Goal: Information Seeking & Learning: Learn about a topic

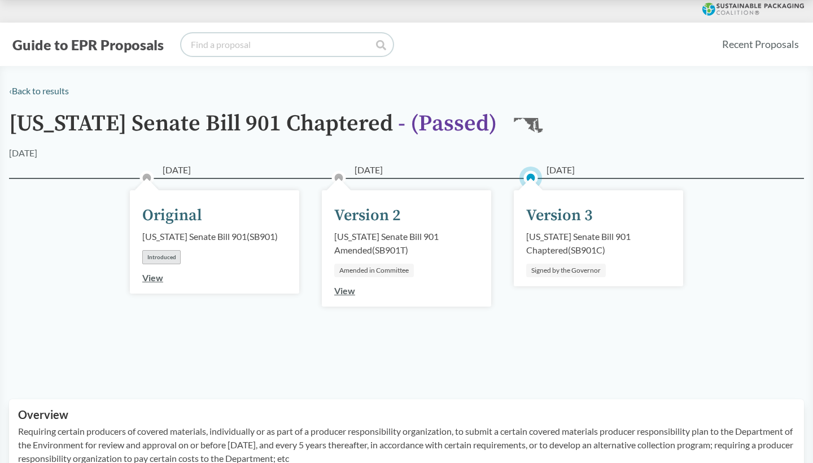
click at [226, 47] on input "search" at bounding box center [287, 44] width 212 height 23
type input "minnesota"
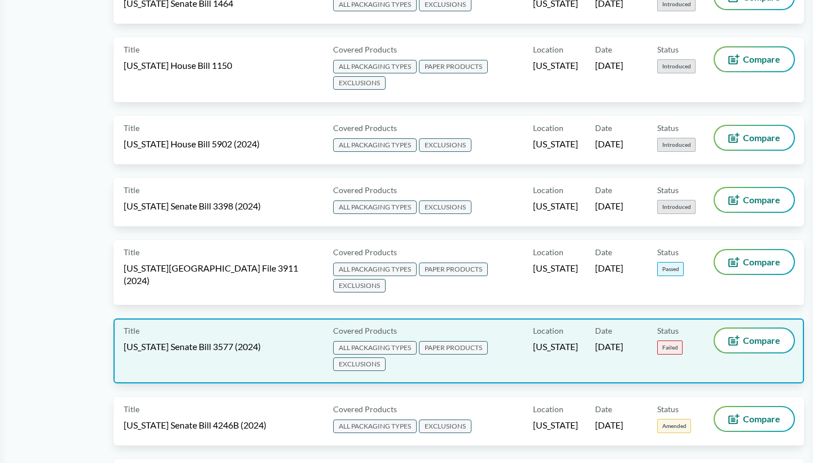
scroll to position [1683, 0]
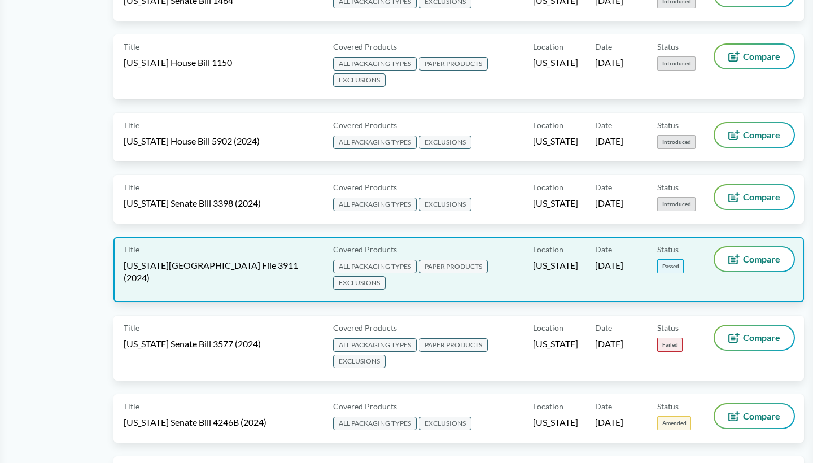
click at [203, 261] on span "Minnesota House File 3911 (2024)" at bounding box center [222, 271] width 196 height 25
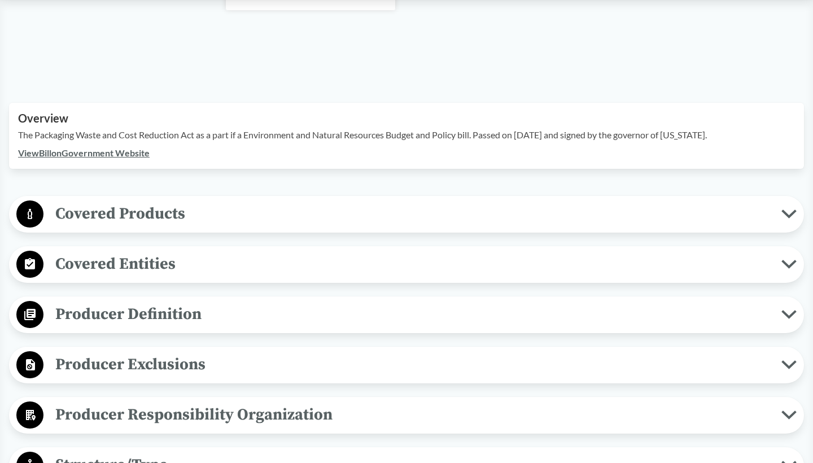
scroll to position [315, 0]
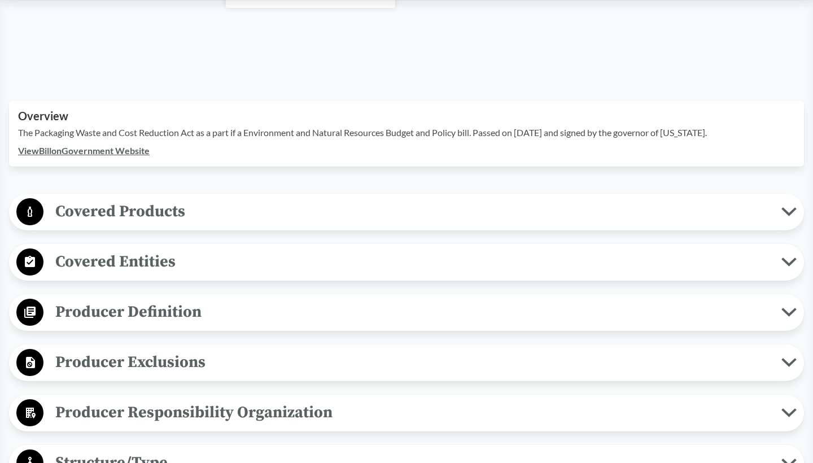
click at [184, 199] on span "Covered Products" at bounding box center [412, 211] width 738 height 25
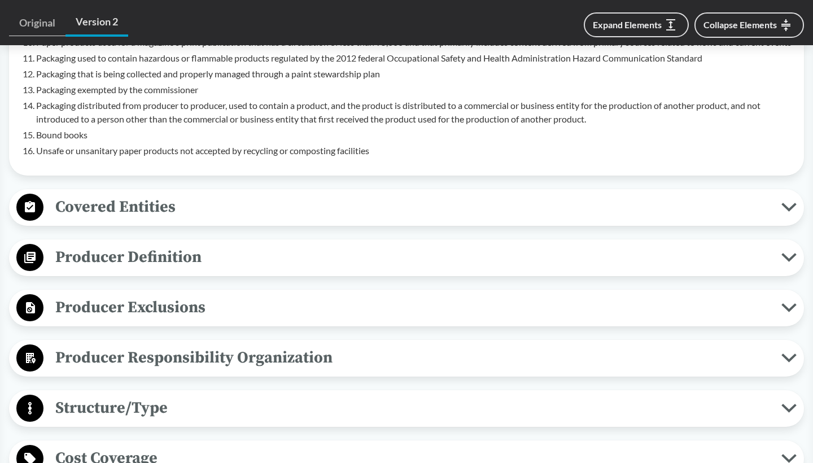
scroll to position [880, 0]
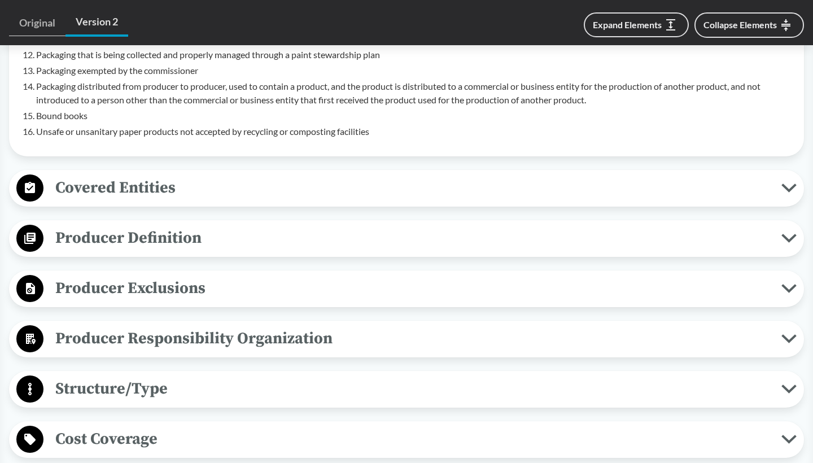
click at [225, 241] on span "Producer Definition" at bounding box center [412, 237] width 738 height 25
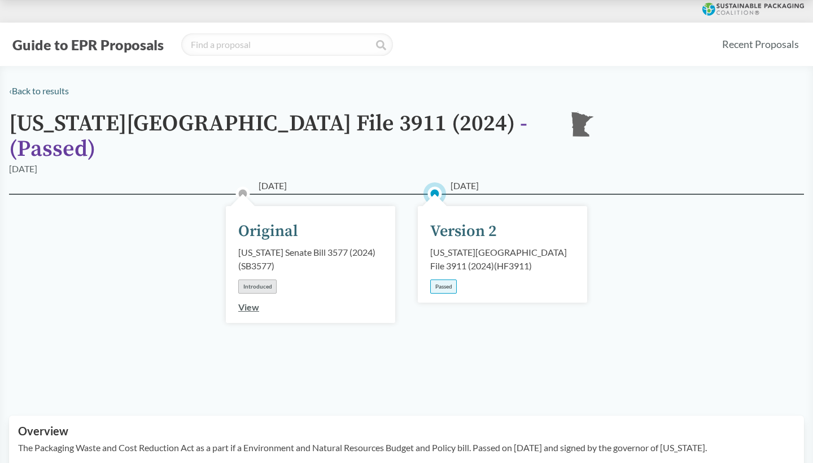
scroll to position [0, 0]
click at [237, 49] on input "search" at bounding box center [287, 44] width 212 height 23
type input "colorada"
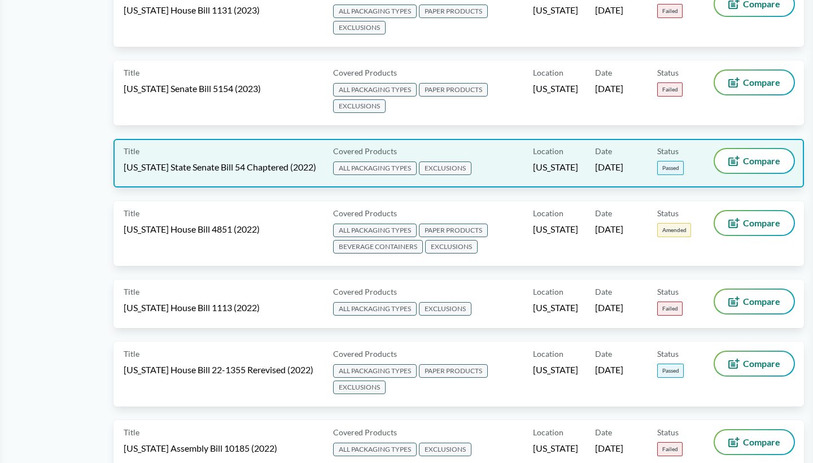
scroll to position [4504, 0]
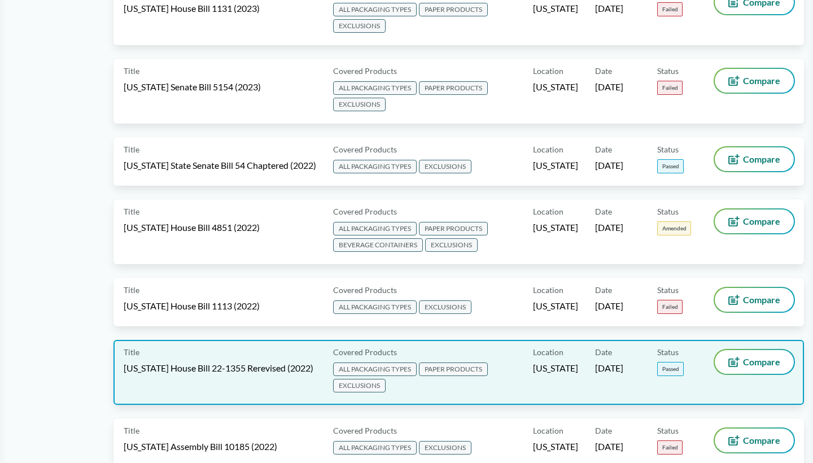
click at [239, 362] on span "Colorado House Bill 22-1355 Rerevised (2022)" at bounding box center [219, 368] width 190 height 12
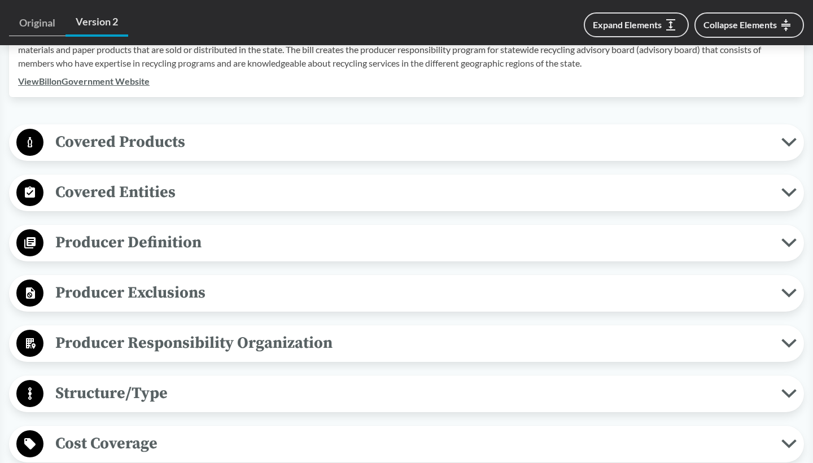
click at [228, 251] on span "Producer Definition" at bounding box center [412, 242] width 738 height 25
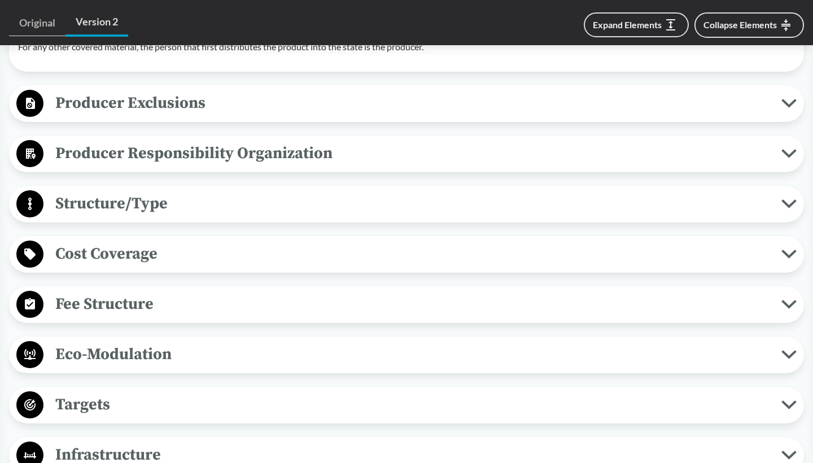
scroll to position [835, 0]
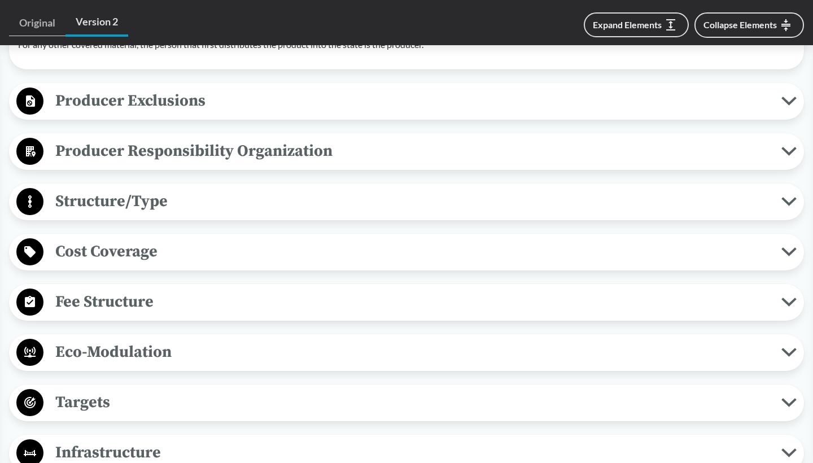
click at [205, 263] on span "Cost Coverage" at bounding box center [412, 251] width 738 height 25
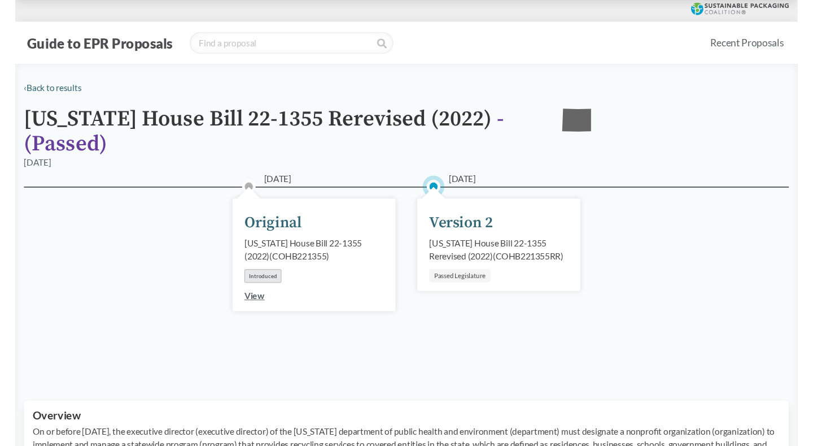
scroll to position [0, 0]
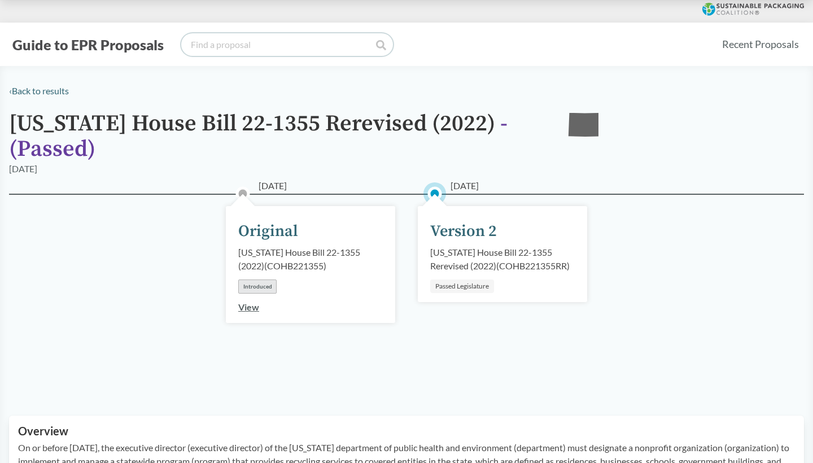
click at [267, 46] on input "search" at bounding box center [287, 44] width 212 height 23
type input "w"
click at [64, 91] on link "‹ Back to results" at bounding box center [39, 90] width 60 height 11
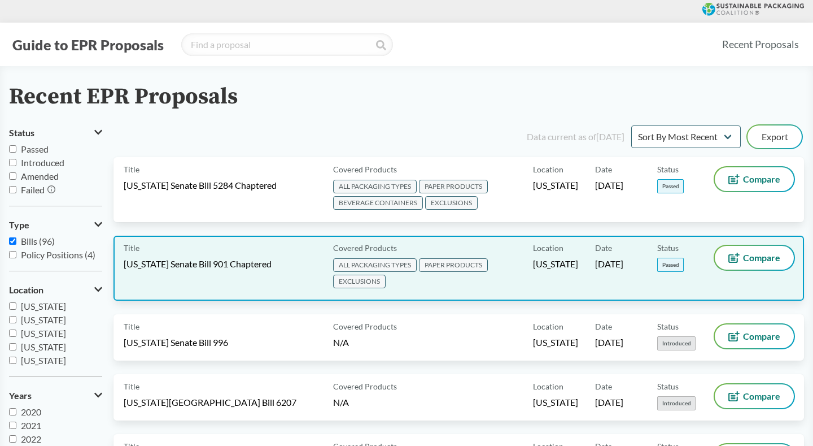
scroll to position [190, 0]
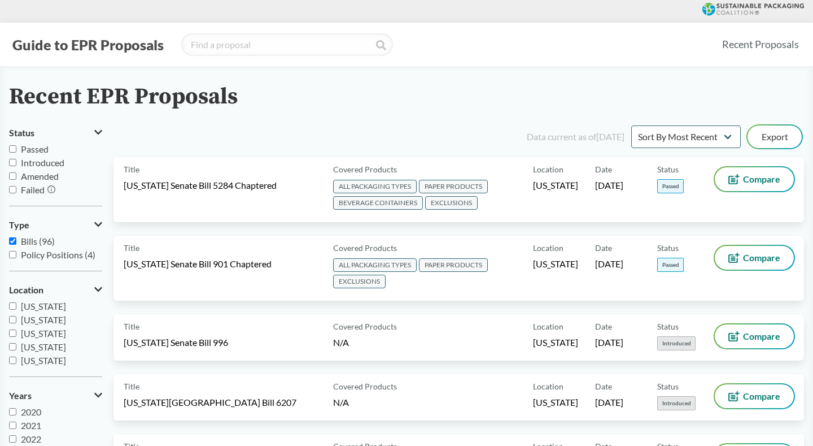
click at [12, 330] on label "Colorado" at bounding box center [55, 333] width 93 height 14
click at [12, 330] on input "Colorado" at bounding box center [12, 332] width 7 height 7
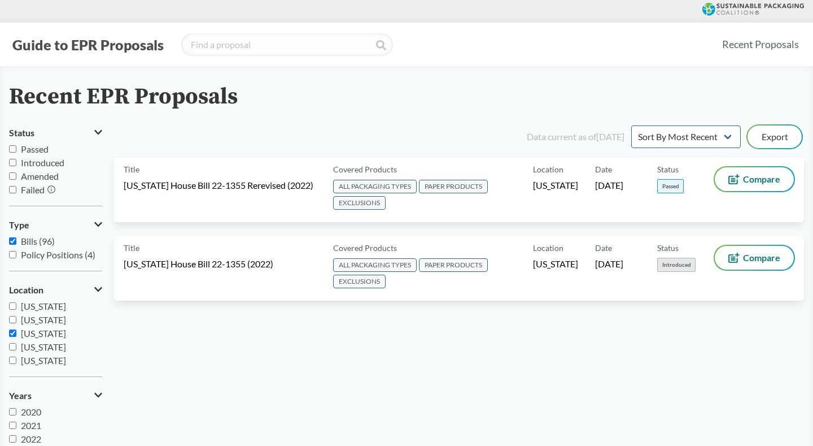
click at [14, 334] on input "Colorado" at bounding box center [12, 332] width 7 height 7
checkbox input "false"
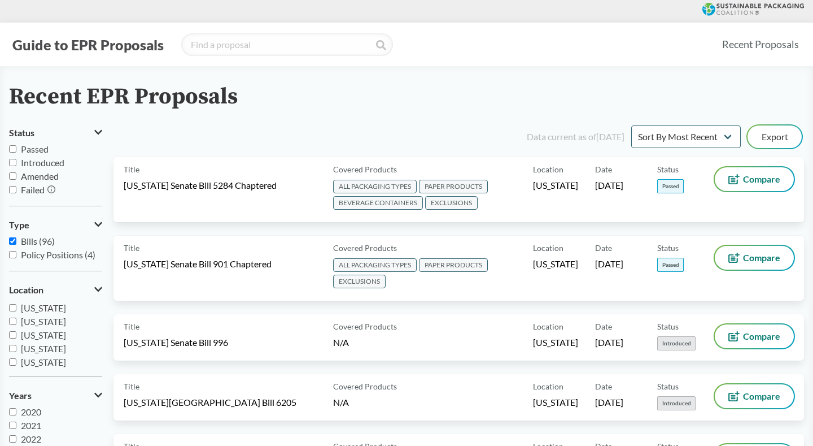
scroll to position [185, 0]
click at [11, 325] on input "California" at bounding box center [12, 323] width 7 height 7
checkbox input "true"
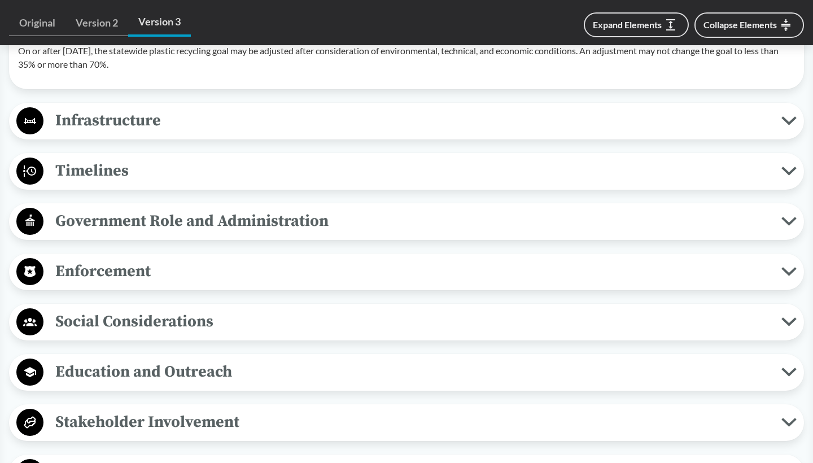
scroll to position [2488, 0]
click at [212, 284] on span "Enforcement" at bounding box center [412, 270] width 738 height 25
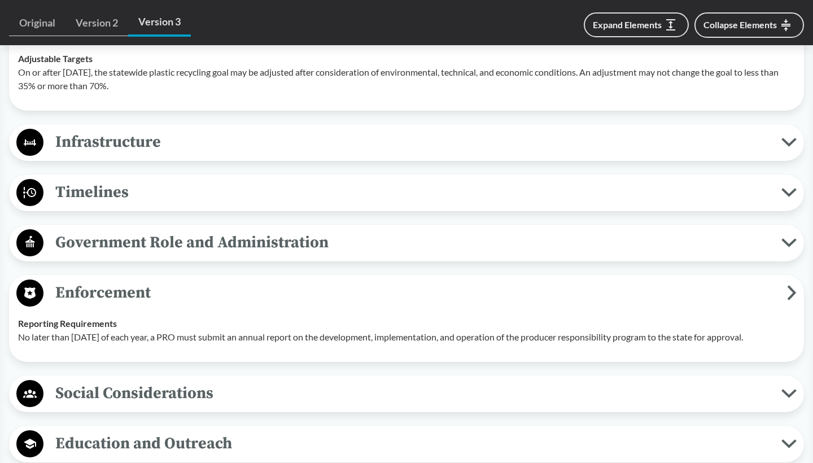
scroll to position [2467, 0]
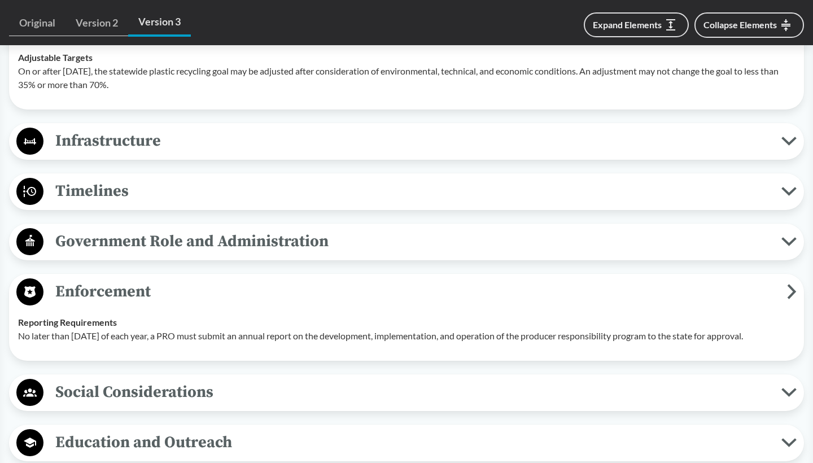
click at [224, 254] on span "Government Role and Administration" at bounding box center [412, 241] width 738 height 25
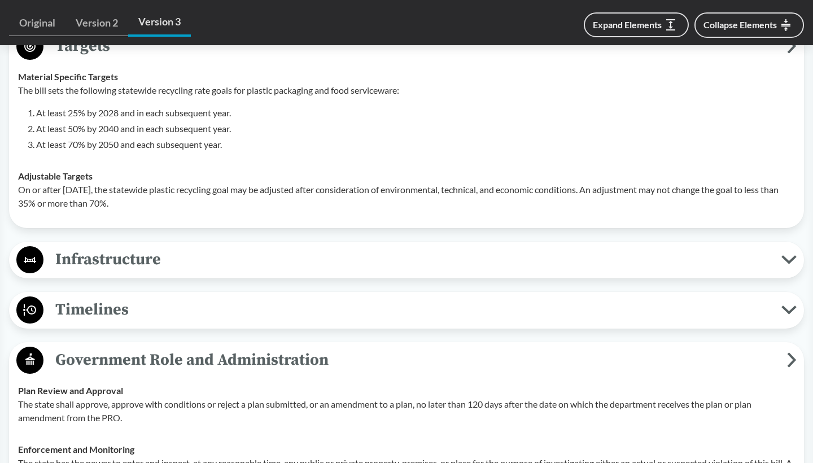
scroll to position [2335, 0]
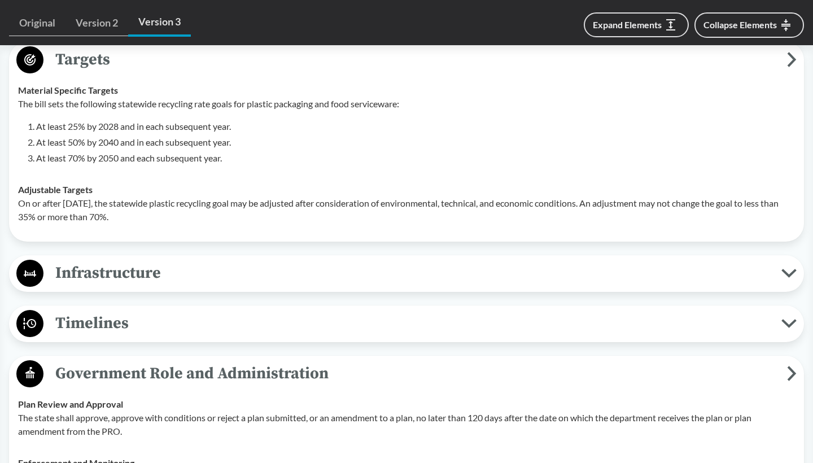
click at [249, 334] on span "Timelines" at bounding box center [412, 323] width 738 height 25
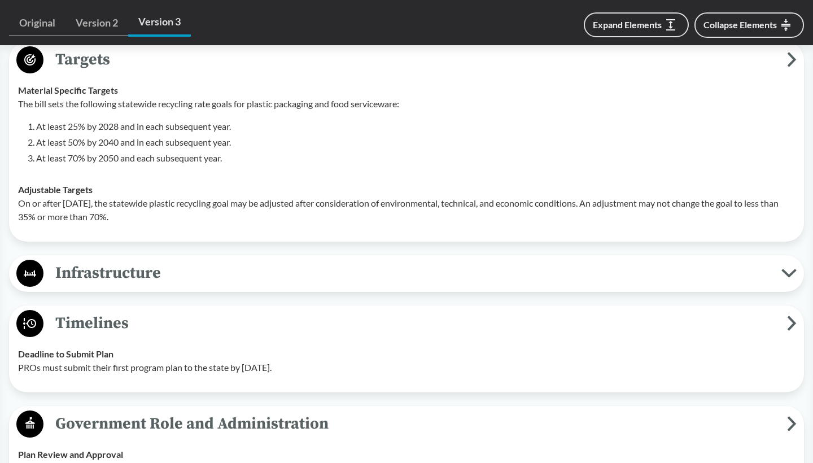
scroll to position [2361, 0]
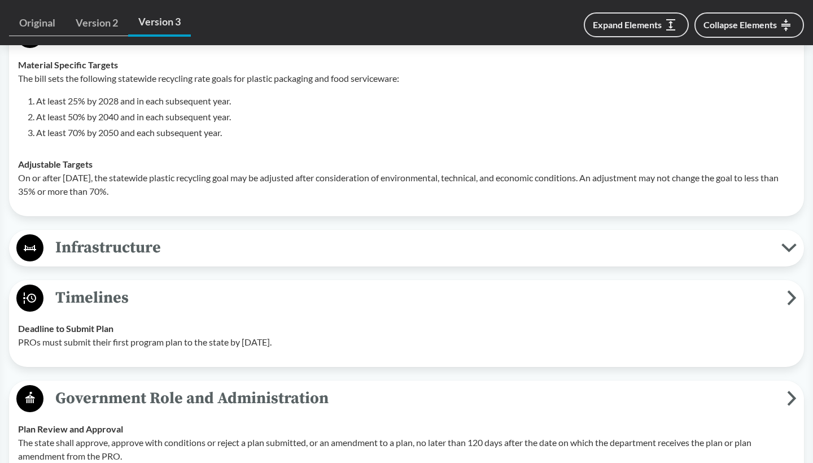
click at [249, 334] on td "Deadline to Submit Plan PROs must submit their first program plan to the state …" at bounding box center [406, 335] width 787 height 45
click at [249, 311] on span "Timelines" at bounding box center [415, 297] width 744 height 25
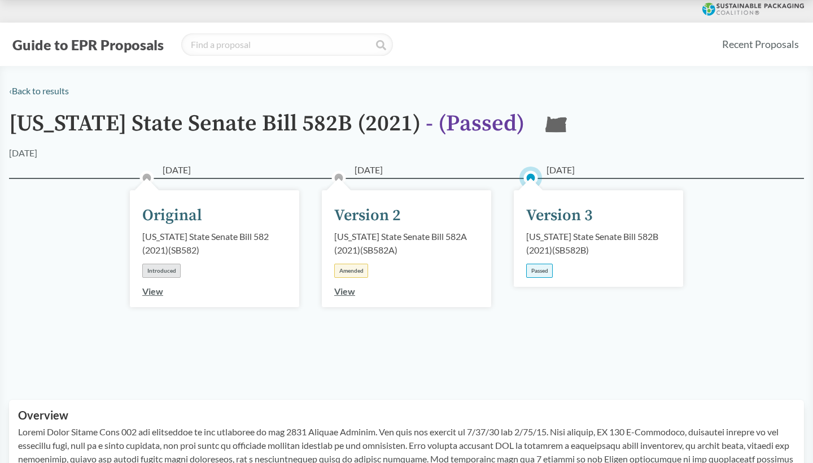
scroll to position [0, 0]
